Goal: Task Accomplishment & Management: Manage account settings

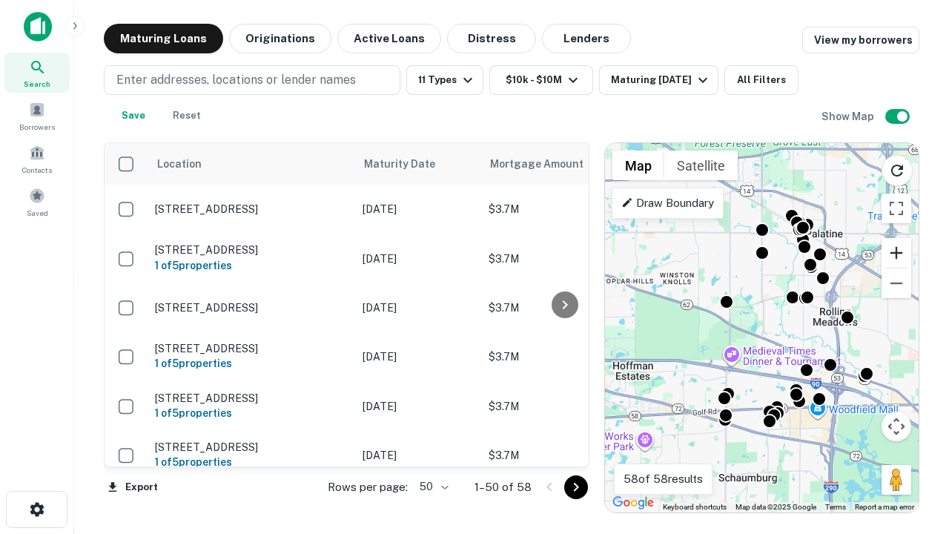
click at [897, 253] on button "Zoom in" at bounding box center [897, 253] width 30 height 30
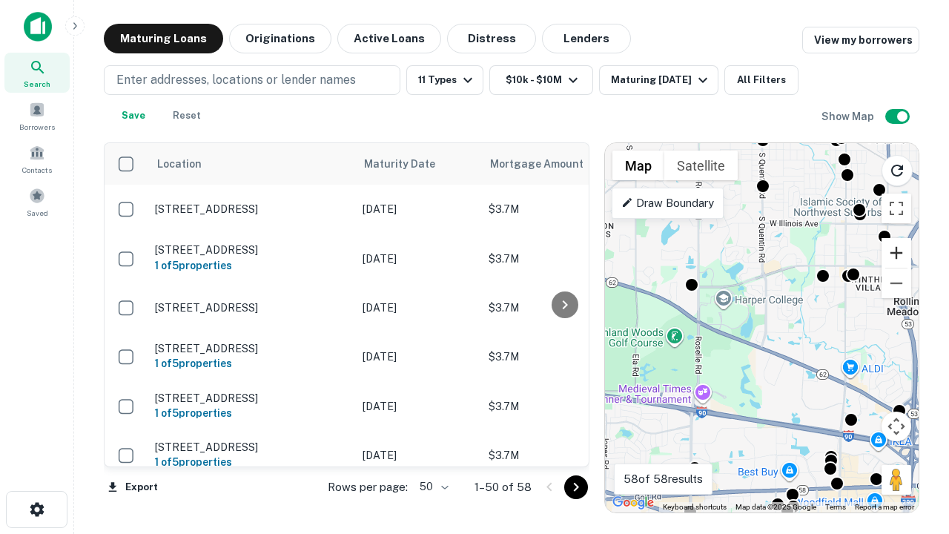
click at [897, 253] on button "Zoom in" at bounding box center [897, 253] width 30 height 30
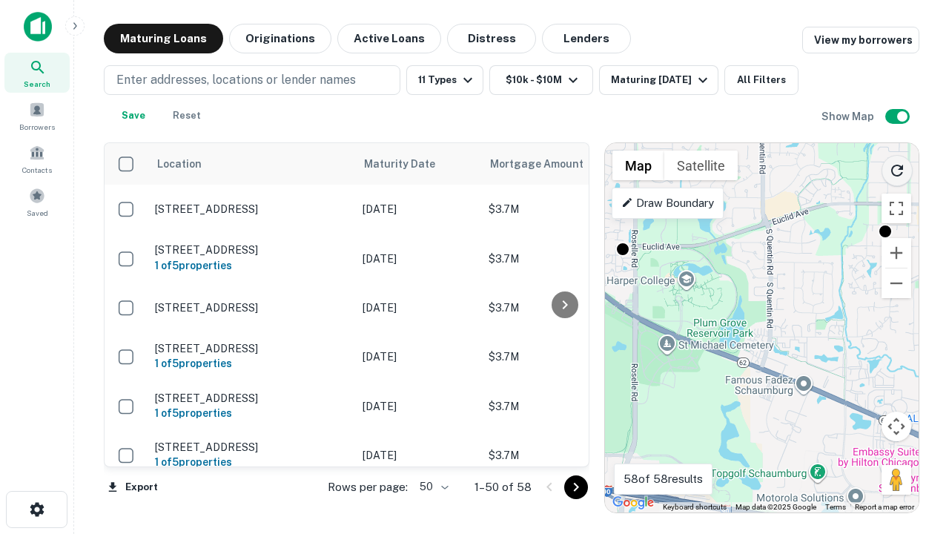
click at [897, 168] on icon "Reload search area" at bounding box center [898, 171] width 18 height 18
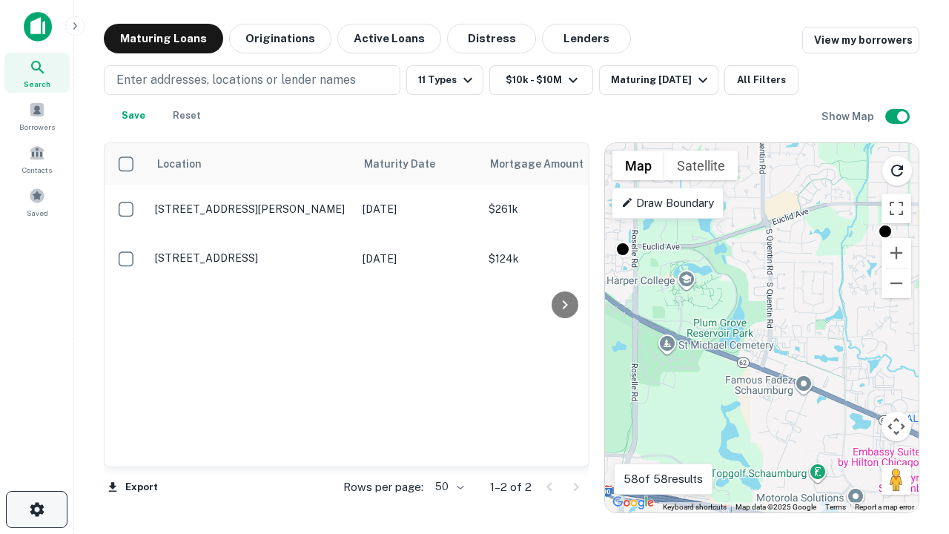
click at [36, 510] on icon "button" at bounding box center [37, 510] width 18 height 18
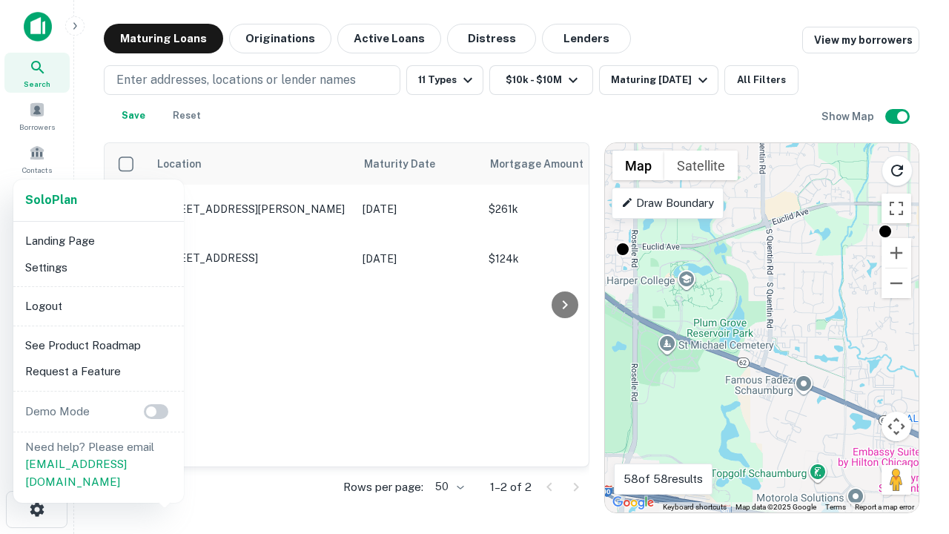
click at [98, 306] on li "Logout" at bounding box center [98, 306] width 159 height 27
